Goal: Transaction & Acquisition: Purchase product/service

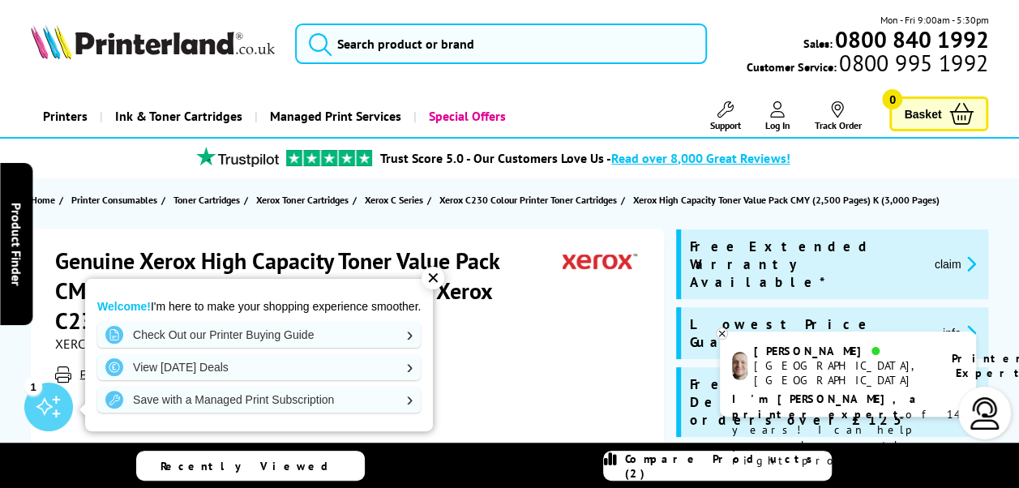
click at [439, 273] on div "✕" at bounding box center [433, 278] width 23 height 23
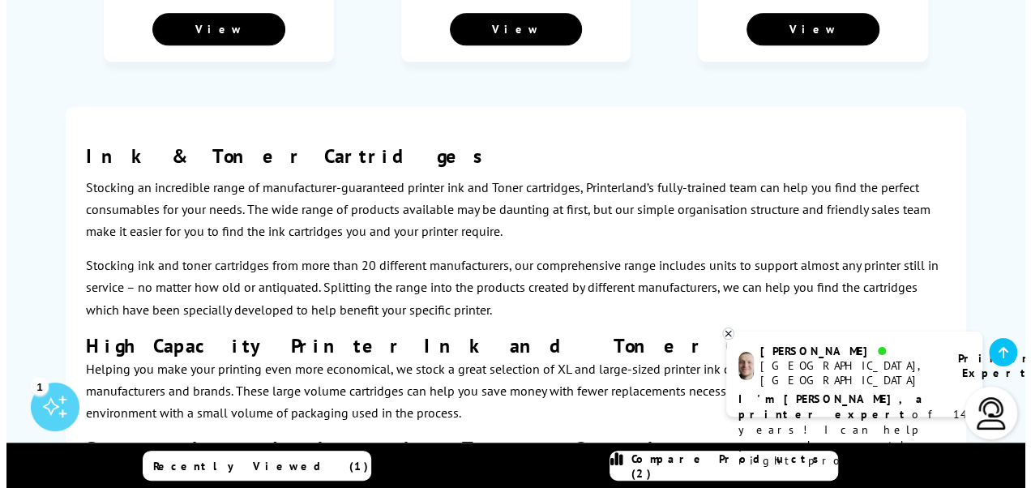
scroll to position [1064, 0]
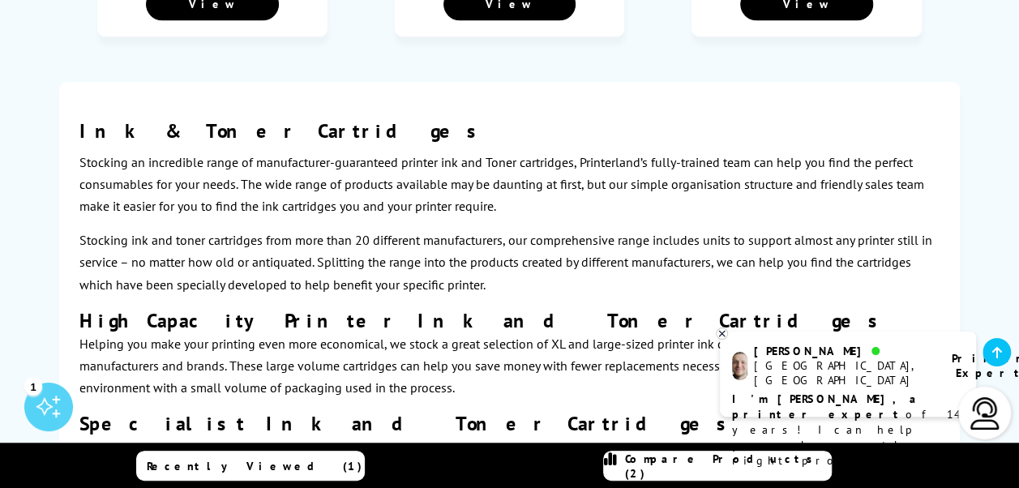
click at [711, 465] on span "Compare Products (2)" at bounding box center [728, 466] width 206 height 29
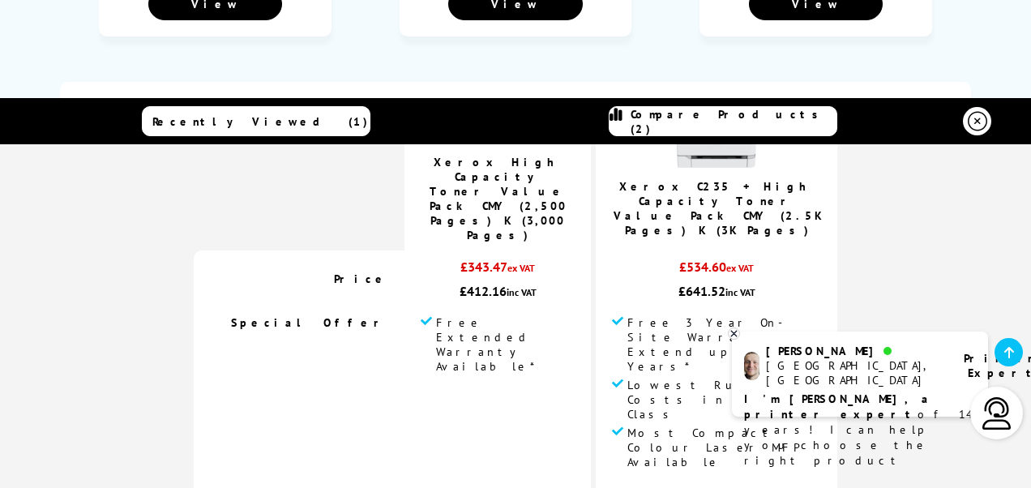
scroll to position [0, 0]
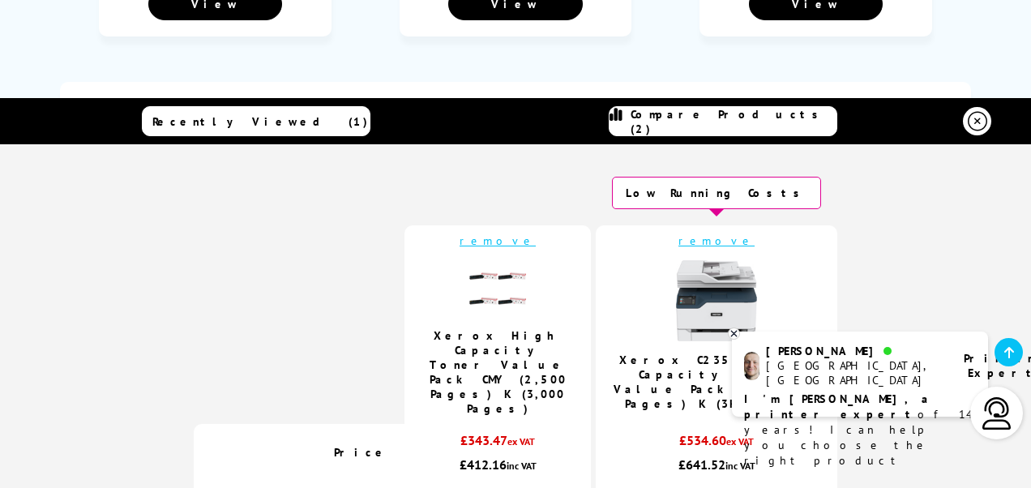
click at [702, 281] on img at bounding box center [716, 300] width 81 height 81
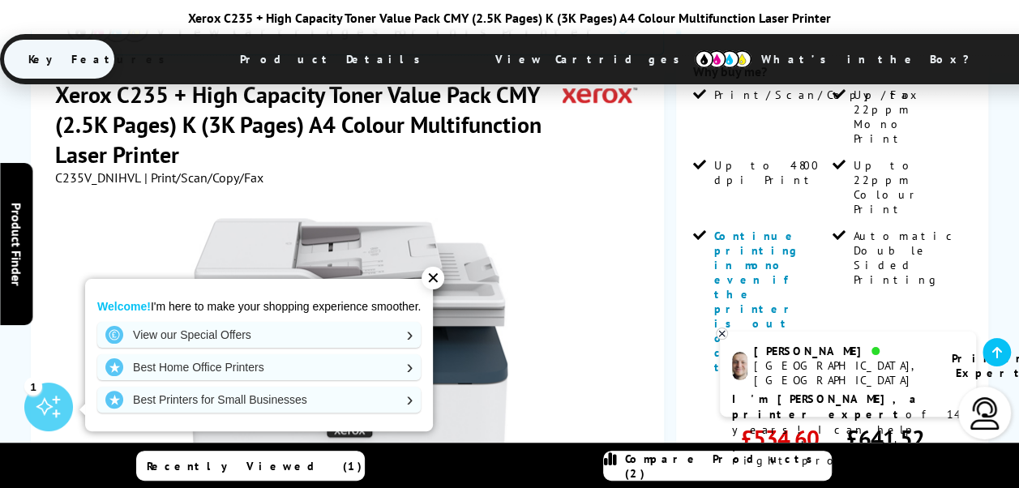
scroll to position [405, 0]
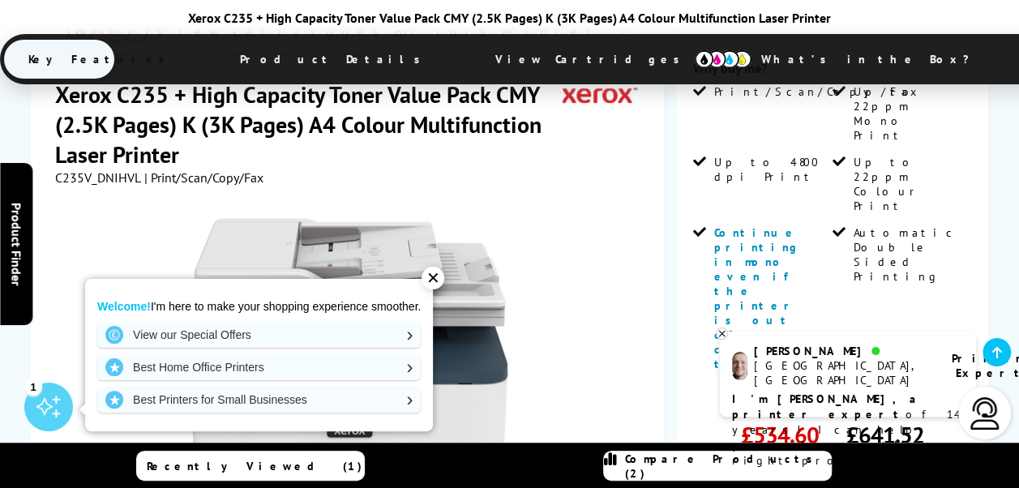
click at [437, 279] on div "✕" at bounding box center [433, 278] width 23 height 23
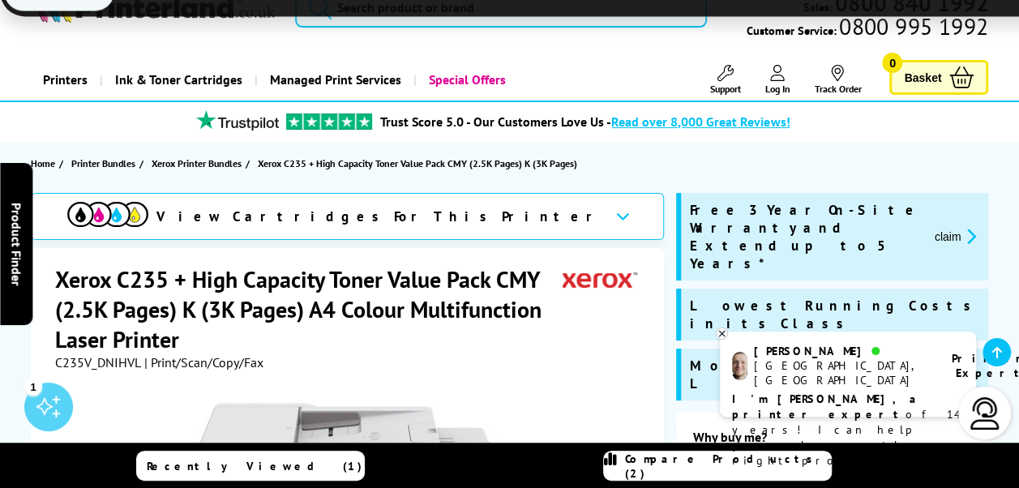
scroll to position [0, 0]
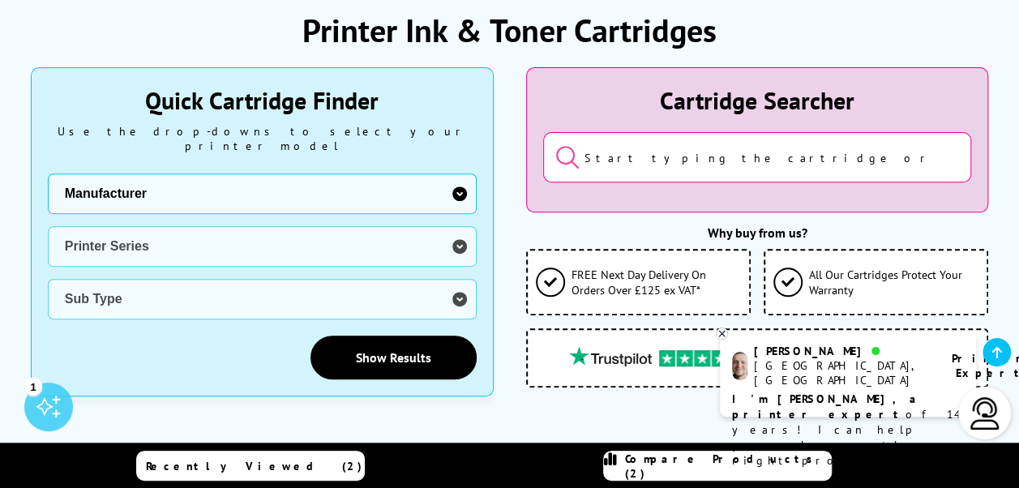
scroll to position [91, 0]
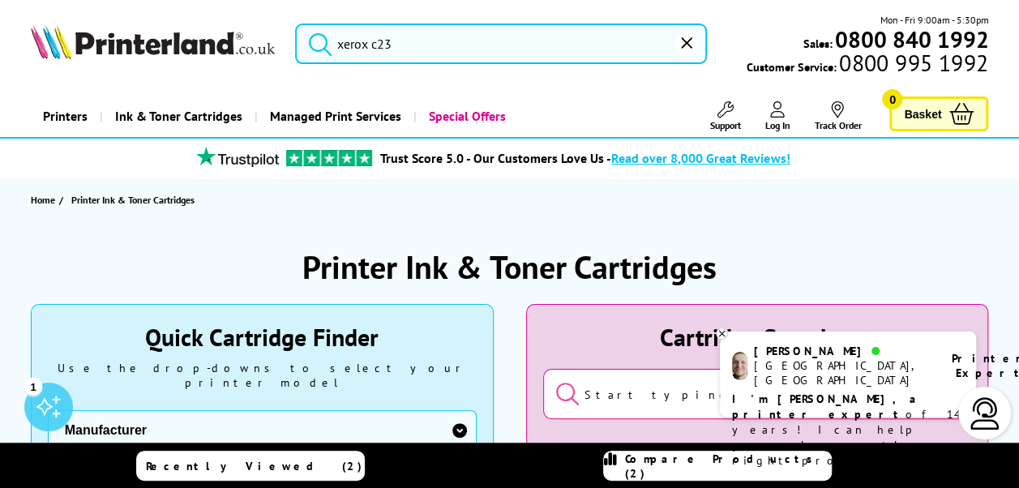
type input "xerox c"
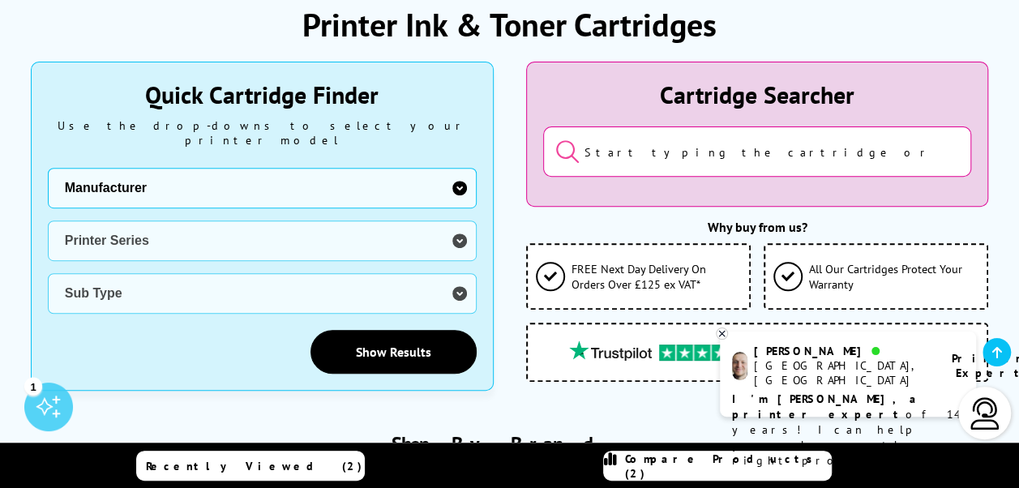
scroll to position [243, 0]
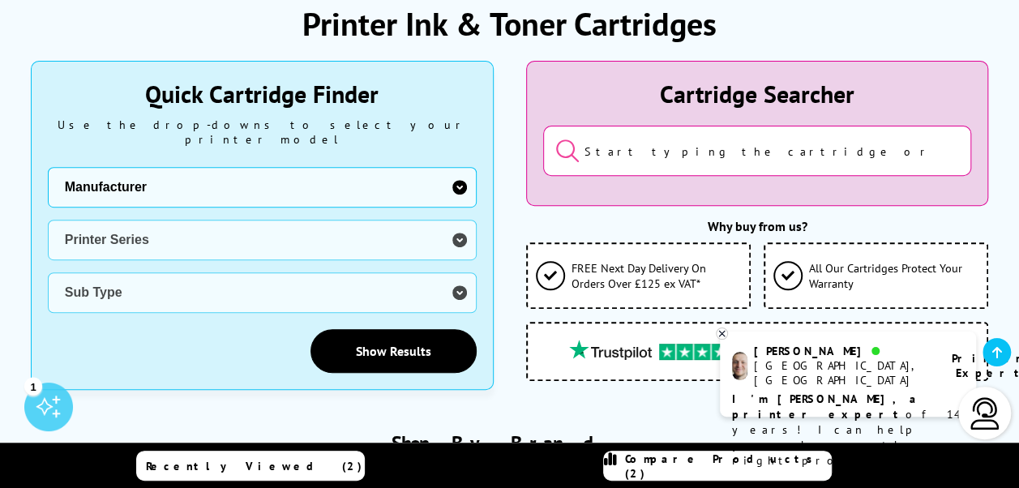
click at [611, 148] on input "search" at bounding box center [757, 151] width 429 height 50
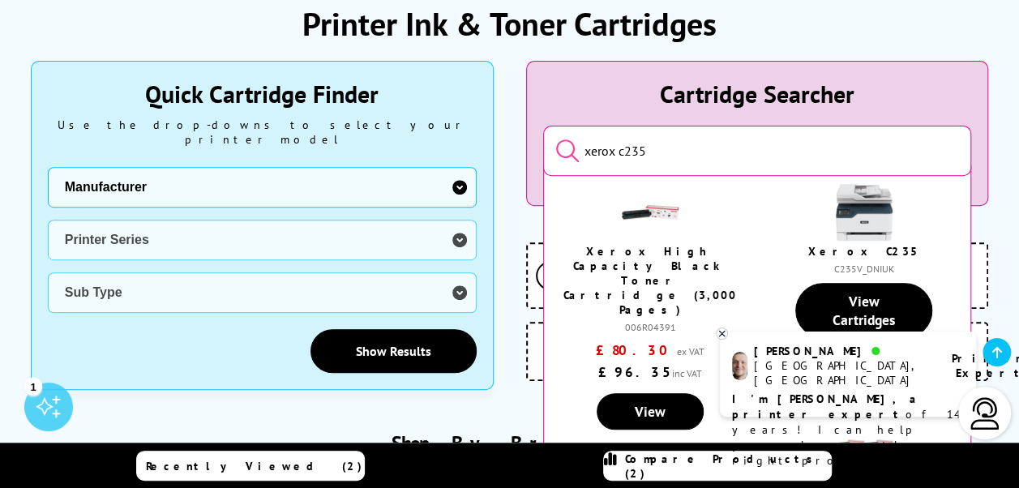
type input "xerox c235"
click at [555, 138] on button "submit" at bounding box center [555, 152] width 0 height 28
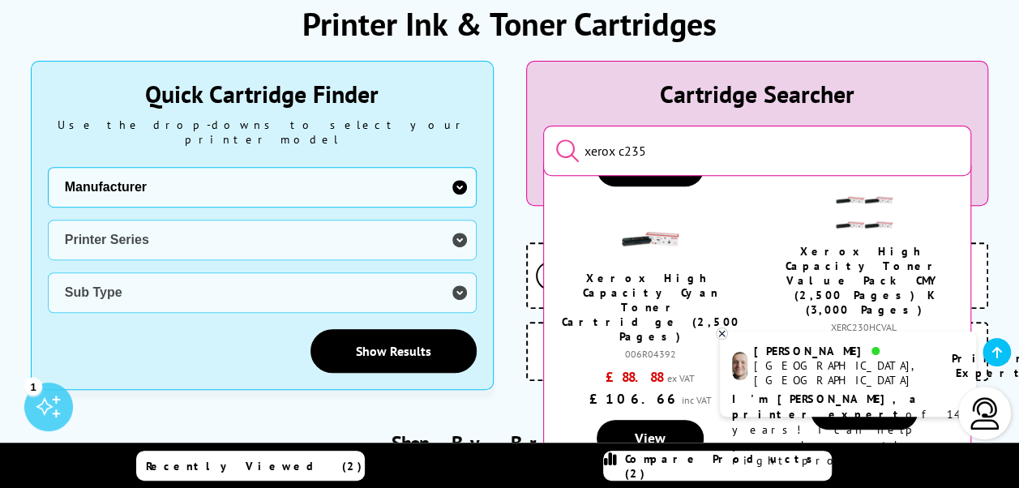
click at [855, 244] on link "Xerox High Capacity Toner Value Pack CMY (2,500 Pages) K (3,000 Pages)" at bounding box center [864, 280] width 156 height 73
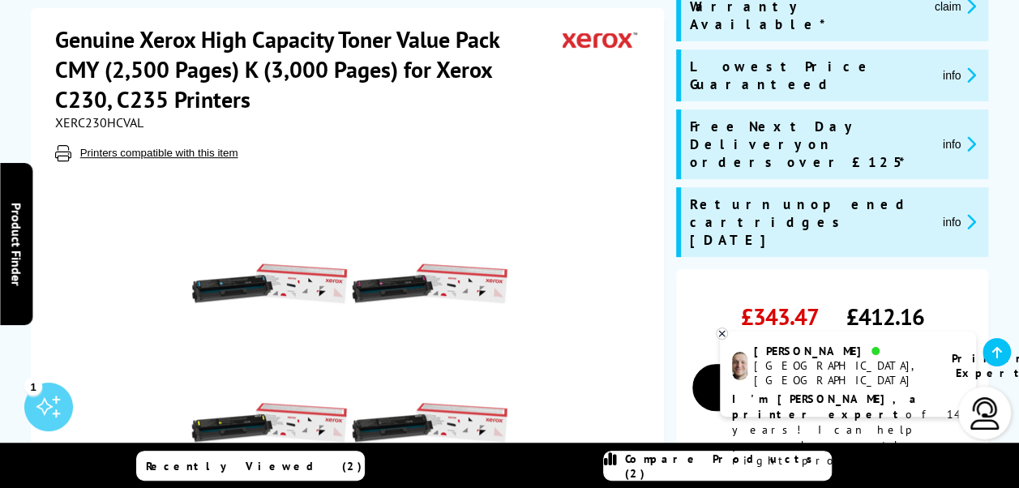
scroll to position [243, 0]
